Goal: Task Accomplishment & Management: Manage account settings

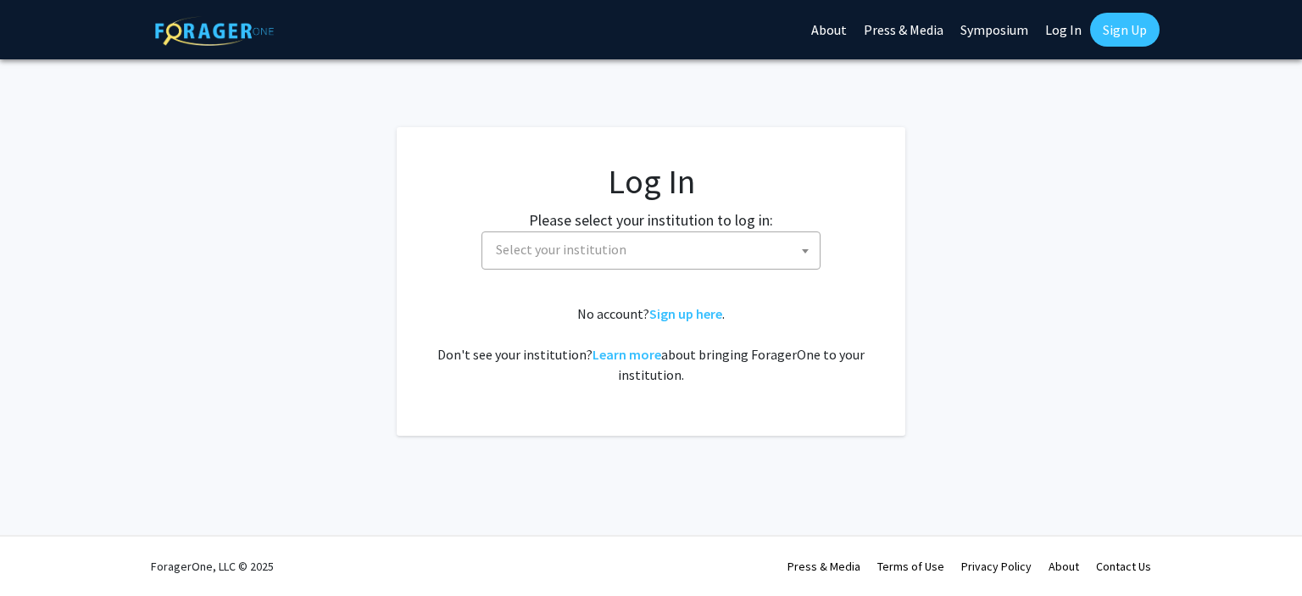
select select
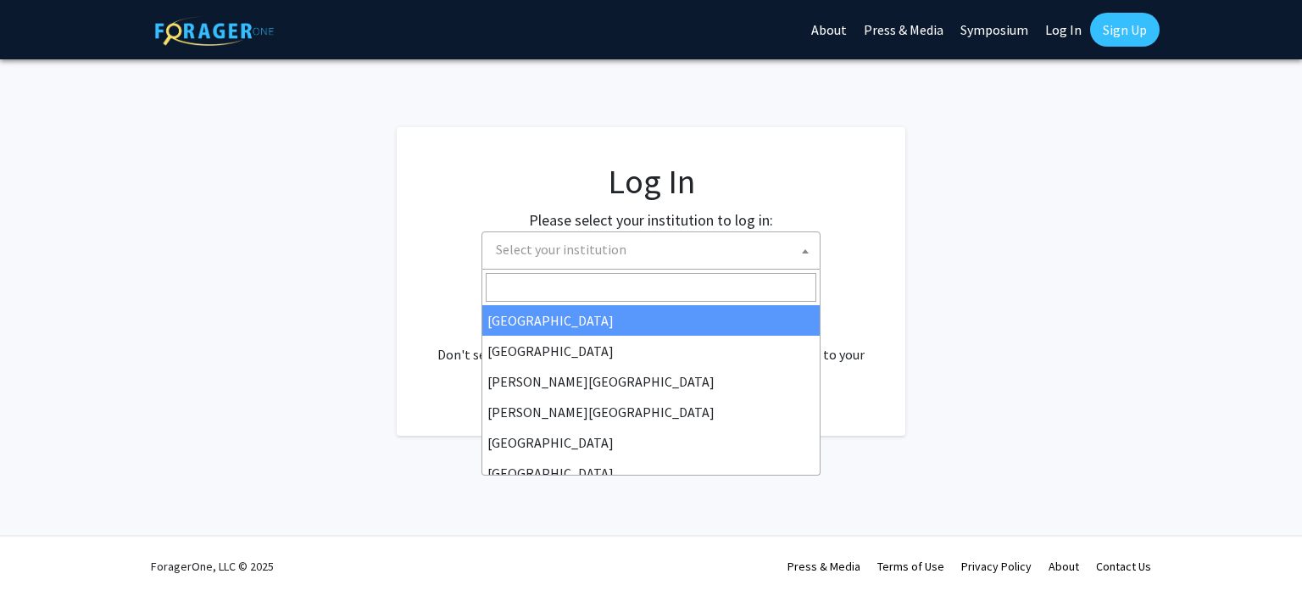
click at [714, 253] on span "Select your institution" at bounding box center [654, 249] width 331 height 35
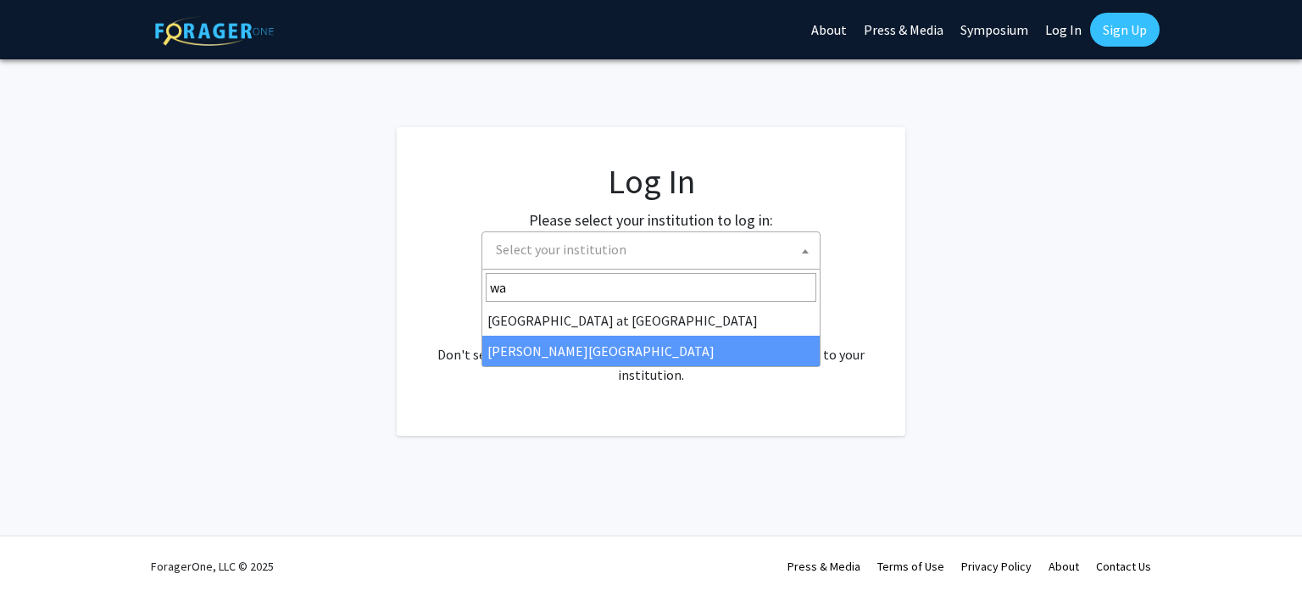
type input "wa"
select select "21"
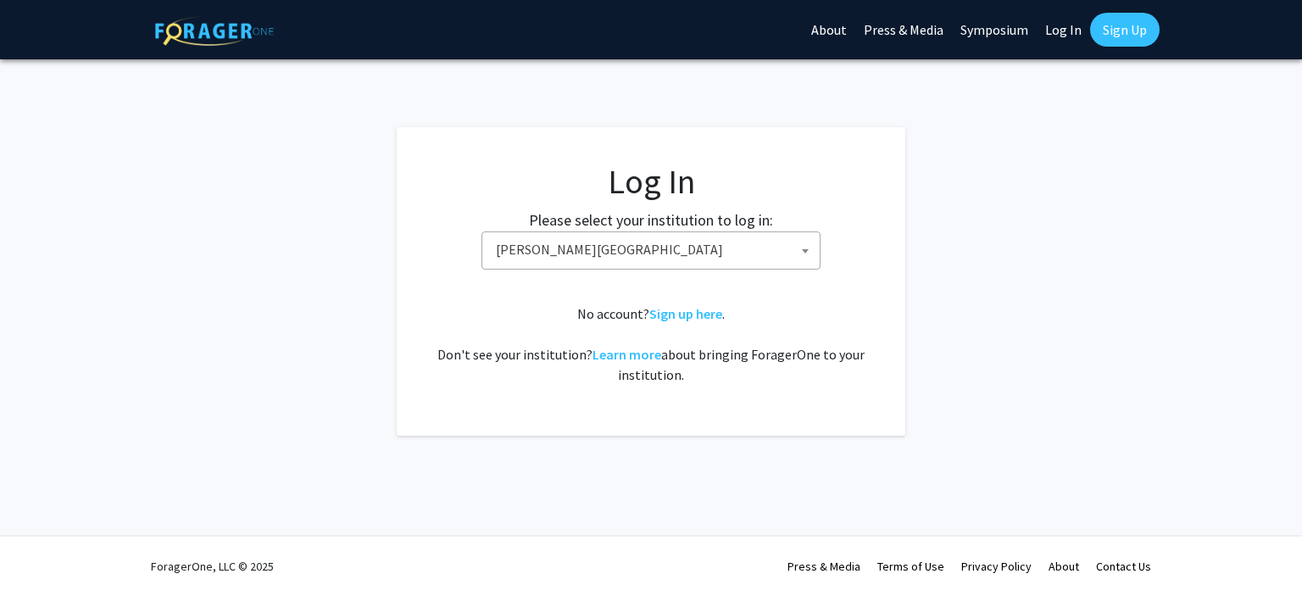
click at [1054, 32] on link "Log In" at bounding box center [1063, 29] width 53 height 59
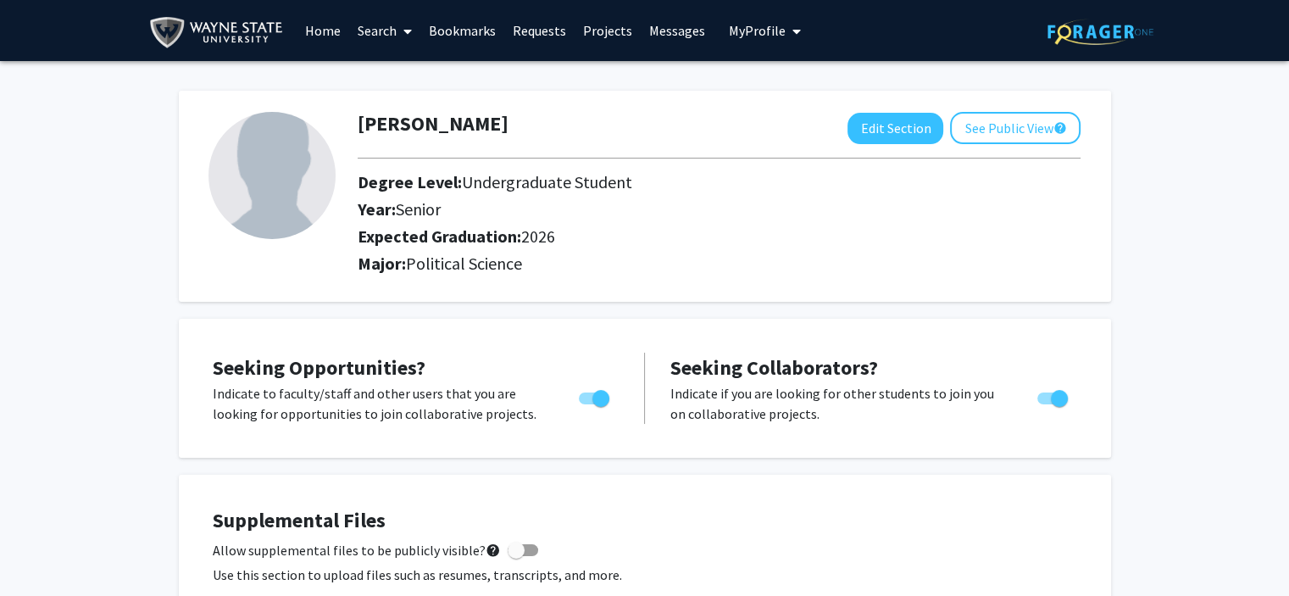
click at [724, 33] on button "My Profile" at bounding box center [765, 30] width 82 height 61
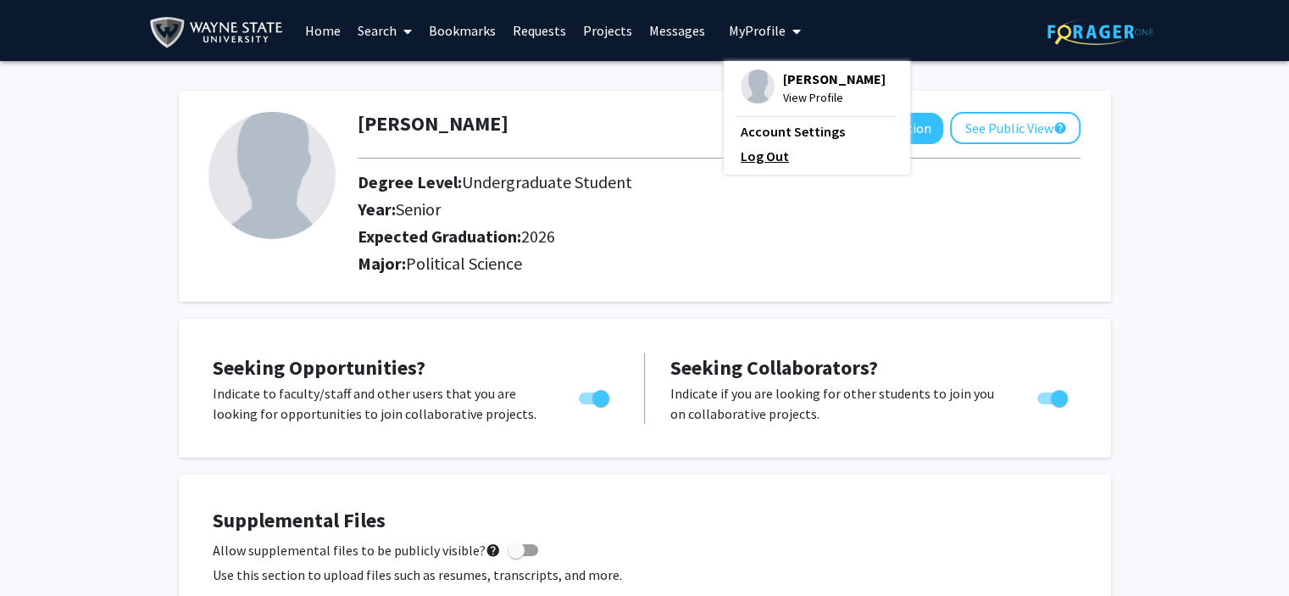
click at [771, 152] on link "Log Out" at bounding box center [817, 156] width 153 height 20
